Goal: Task Accomplishment & Management: Manage account settings

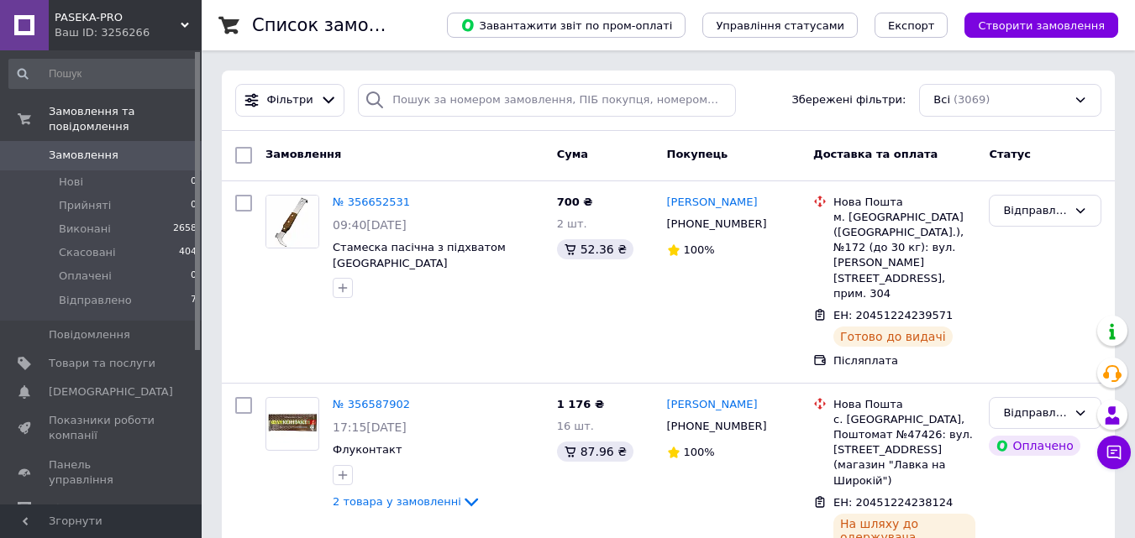
click at [84, 154] on link "Замовлення 0" at bounding box center [103, 155] width 207 height 29
click at [123, 148] on span "Замовлення" at bounding box center [102, 155] width 107 height 15
click at [85, 148] on span "Замовлення" at bounding box center [84, 155] width 70 height 15
click at [71, 148] on span "Замовлення" at bounding box center [84, 155] width 70 height 15
